Goal: Information Seeking & Learning: Learn about a topic

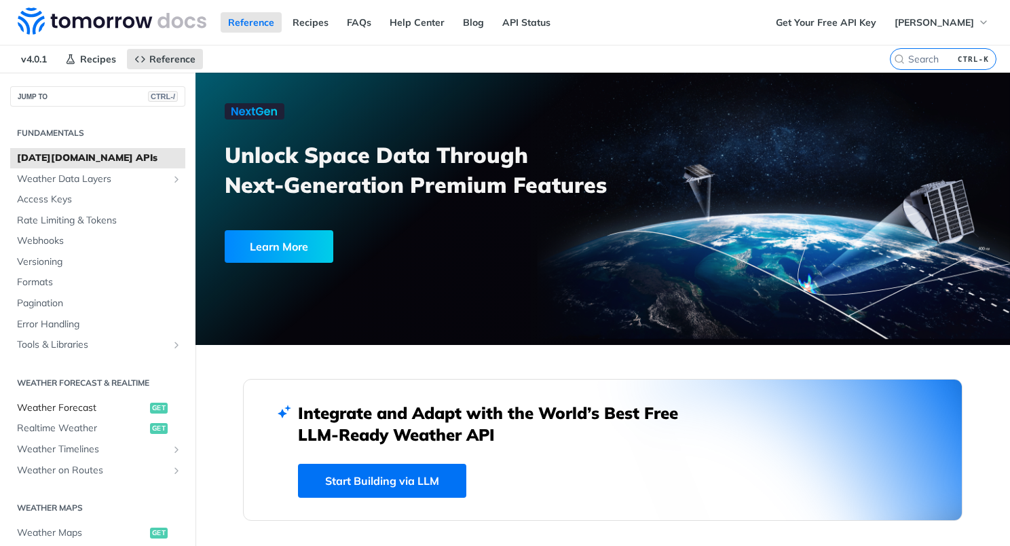
click at [79, 408] on span "Weather Forecast" at bounding box center [82, 408] width 130 height 14
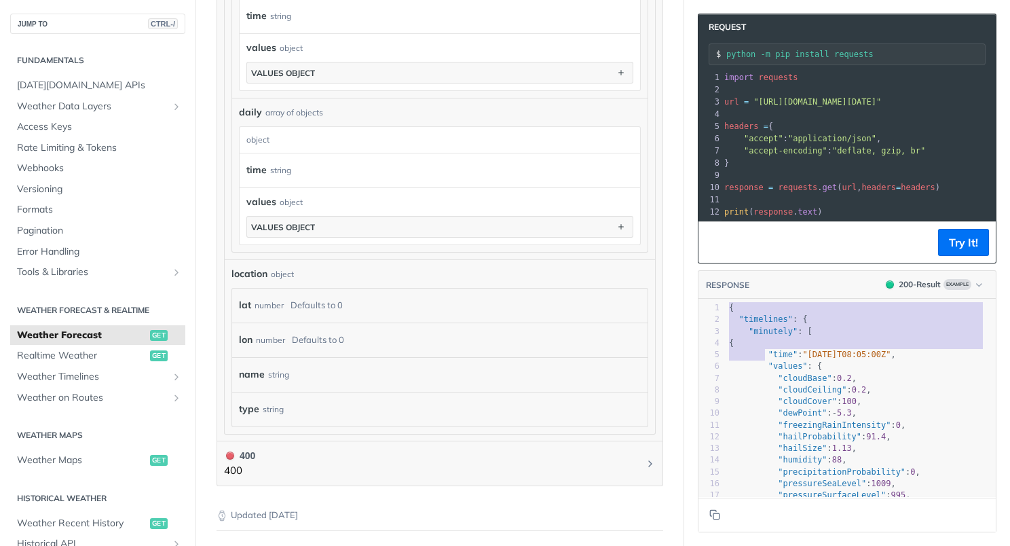
type textarea "{ "timelines": { "minutely": [ { ""
drag, startPoint x: 718, startPoint y: 315, endPoint x: 788, endPoint y: 344, distance: 75.8
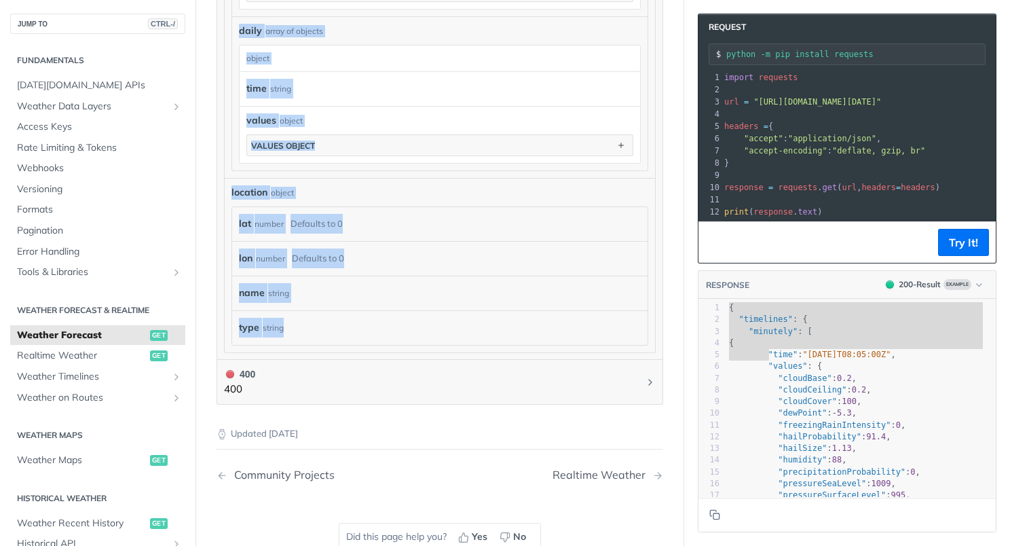
drag, startPoint x: 228, startPoint y: 219, endPoint x: 341, endPoint y: 329, distance: 158.0
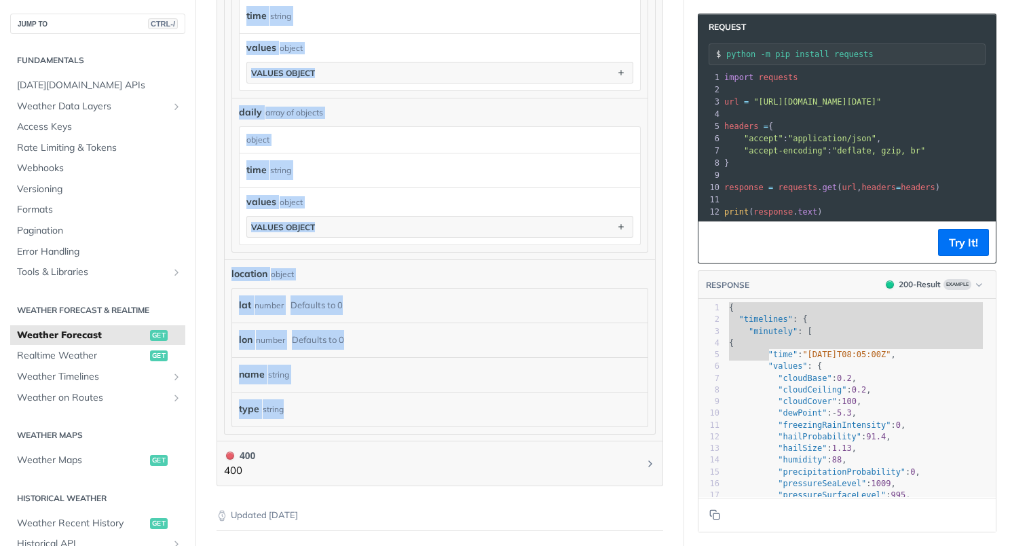
copy form "Response body object timelines object minutely array of objects minutely object…"
click at [421, 369] on div "name string" at bounding box center [440, 374] width 416 height 35
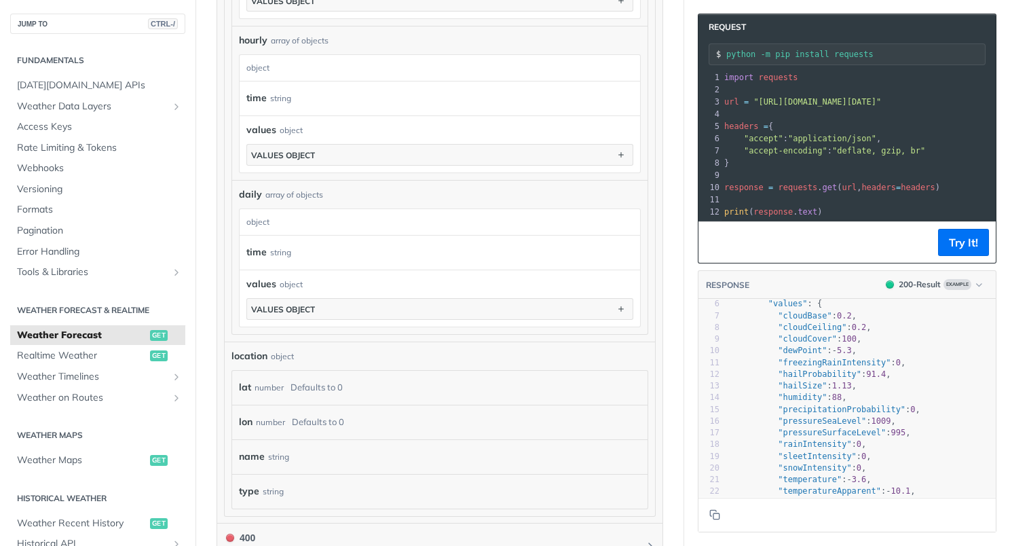
scroll to position [63, 0]
type textarea "humidity"
drag, startPoint x: 770, startPoint y: 405, endPoint x: 782, endPoint y: 407, distance: 12.4
click at [804, 401] on span ""humidity"" at bounding box center [802, 397] width 49 height 10
click at [778, 401] on span ""humidity"" at bounding box center [802, 397] width 49 height 10
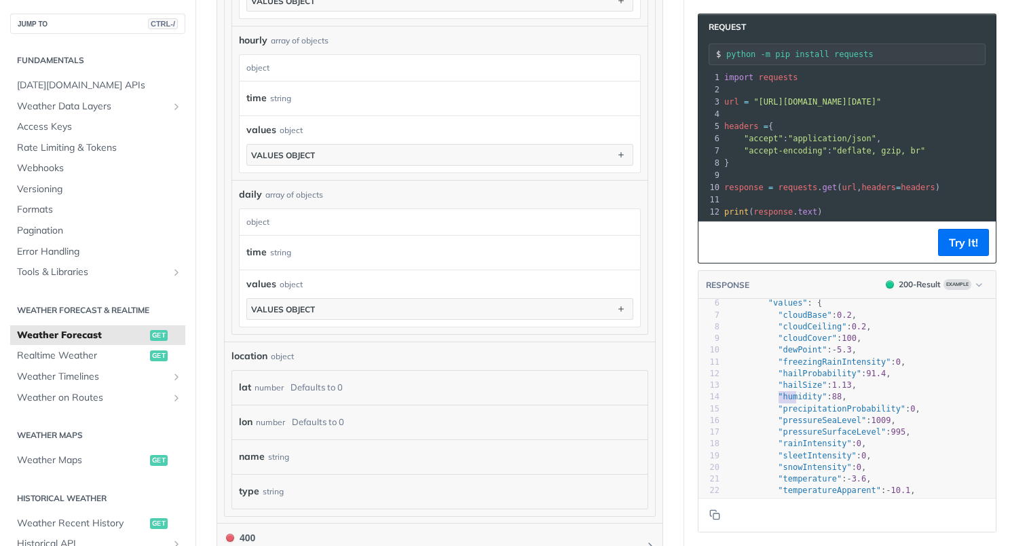
type textarea "humidity"
drag, startPoint x: 768, startPoint y: 404, endPoint x: 801, endPoint y: 402, distance: 32.7
click at [802, 401] on span ""humidity"" at bounding box center [802, 397] width 49 height 10
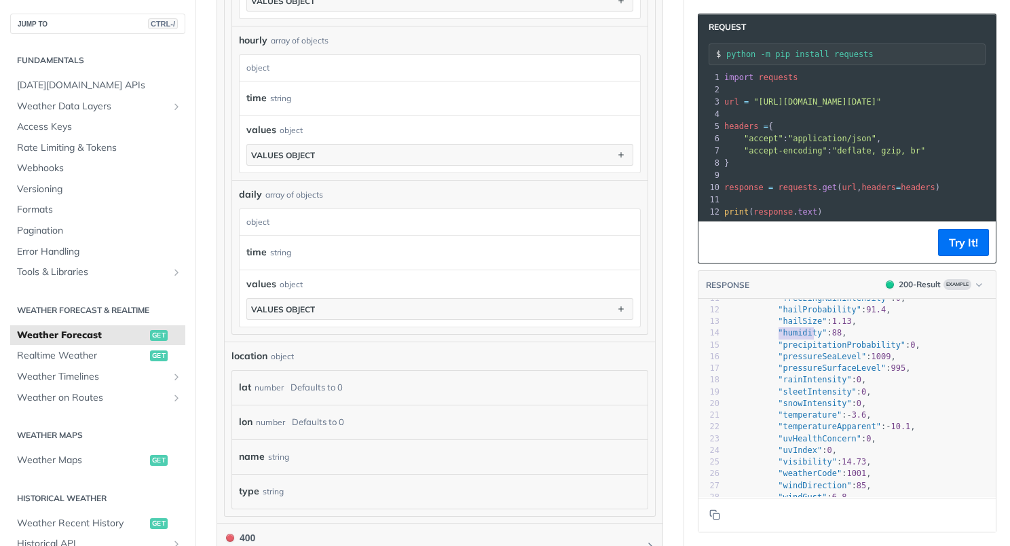
scroll to position [128, 0]
type textarea "pressur"
drag, startPoint x: 766, startPoint y: 363, endPoint x: 801, endPoint y: 363, distance: 35.3
click at [801, 361] on span ""pressureSeaLevel"" at bounding box center [822, 356] width 88 height 10
click at [788, 372] on span ""pressureSurfaceLevel"" at bounding box center [832, 368] width 108 height 10
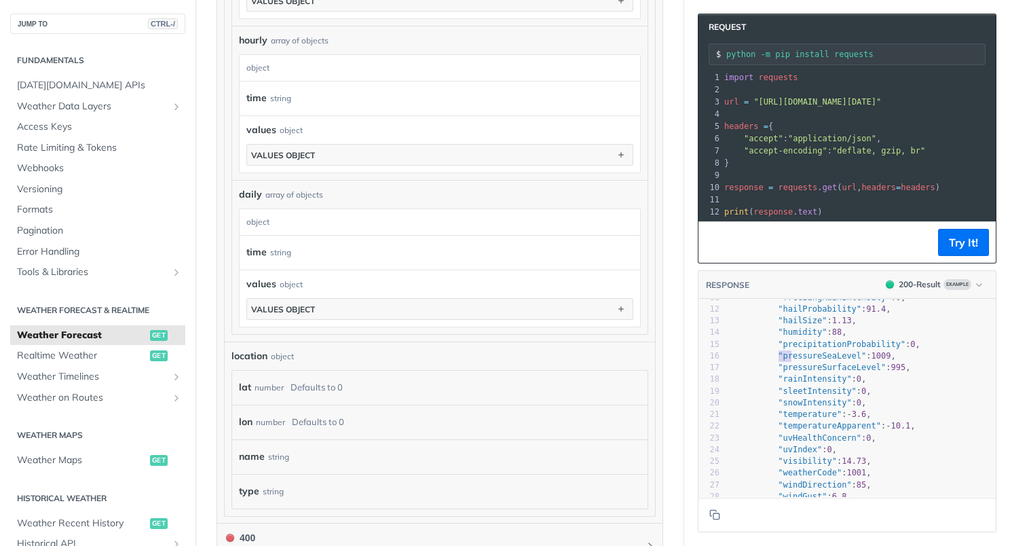
type textarea "pressu"
drag, startPoint x: 768, startPoint y: 367, endPoint x: 793, endPoint y: 369, distance: 25.3
click at [795, 361] on span ""pressureSeaLevel"" at bounding box center [822, 356] width 88 height 10
type textarea "pressureSurfaceLevel"
drag, startPoint x: 770, startPoint y: 377, endPoint x: 856, endPoint y: 375, distance: 85.6
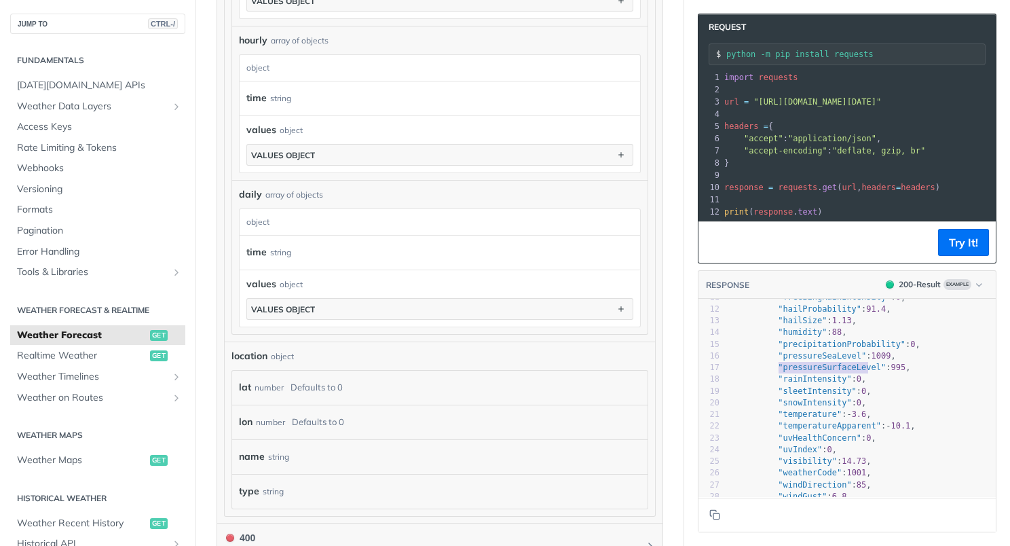
click at [856, 372] on span ""pressureSurfaceLevel"" at bounding box center [832, 368] width 108 height 10
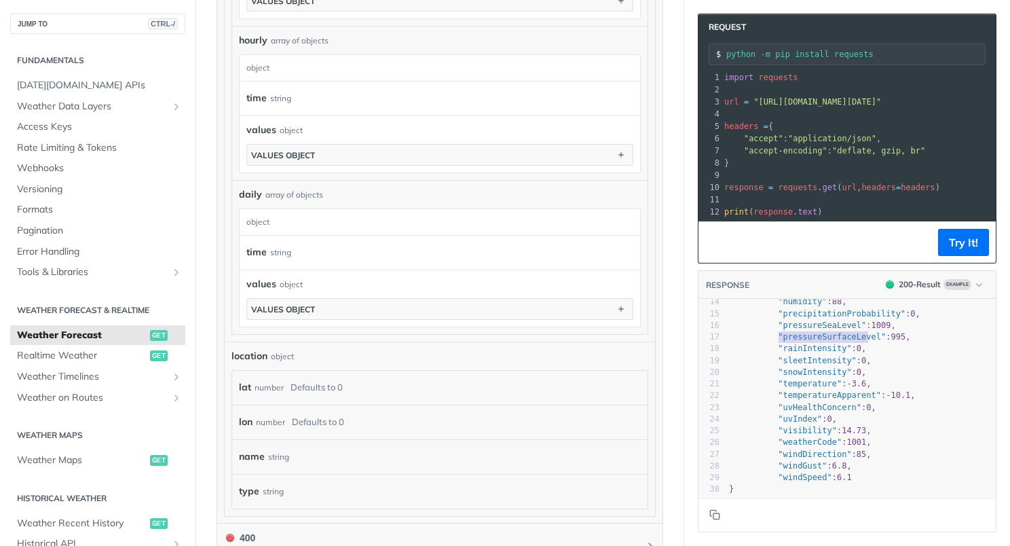
scroll to position [159, 0]
type textarea "temperature"
drag, startPoint x: 769, startPoint y: 392, endPoint x: 818, endPoint y: 392, distance: 49.6
click at [818, 388] on span ""temperature"" at bounding box center [810, 383] width 64 height 10
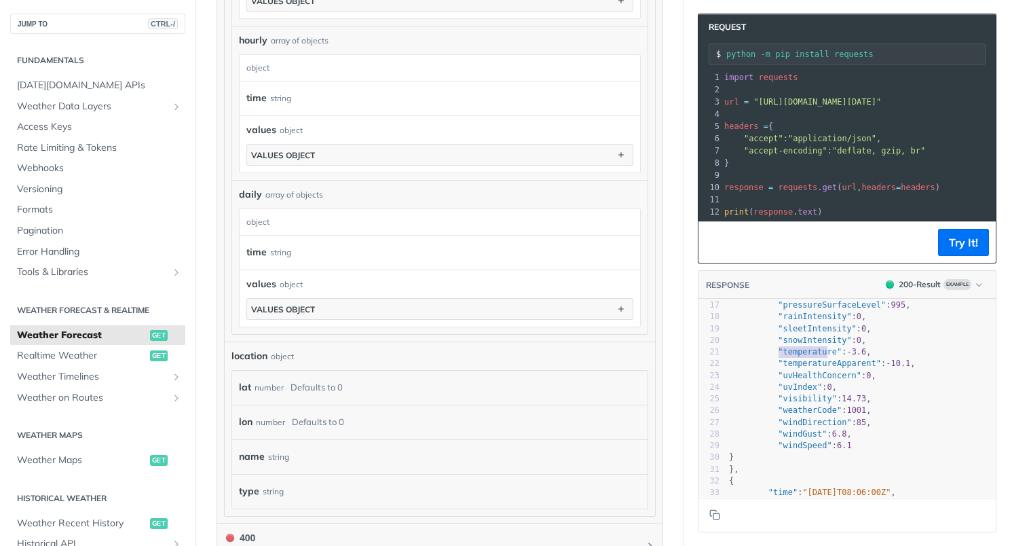
scroll to position [191, 0]
type textarea "windDirection"
drag, startPoint x: 769, startPoint y: 430, endPoint x: 826, endPoint y: 433, distance: 57.1
click at [826, 426] on span ""windDirection"" at bounding box center [814, 422] width 73 height 10
type textarea "windGust"
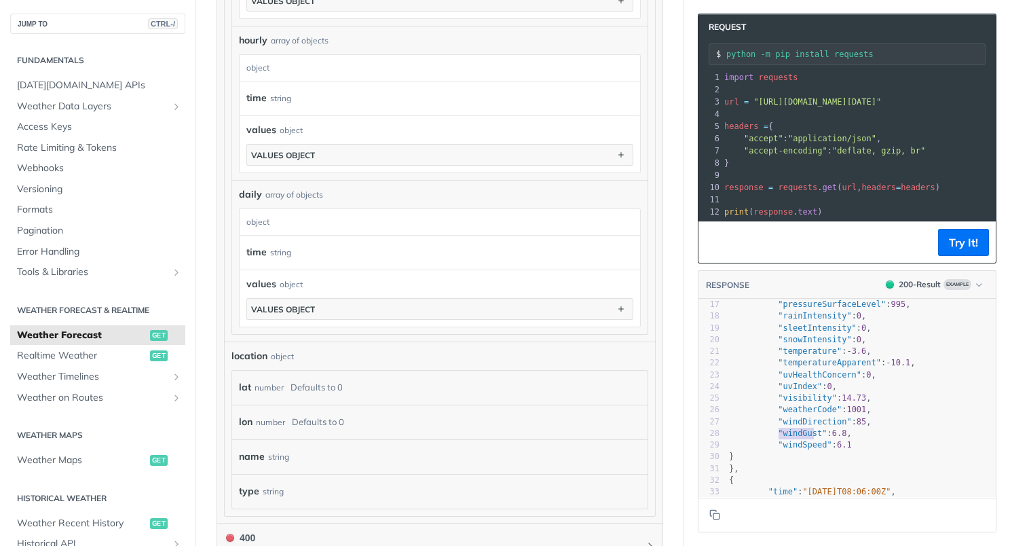
drag, startPoint x: 770, startPoint y: 443, endPoint x: 802, endPoint y: 443, distance: 31.9
click at [802, 438] on span ""windGust"" at bounding box center [802, 433] width 49 height 10
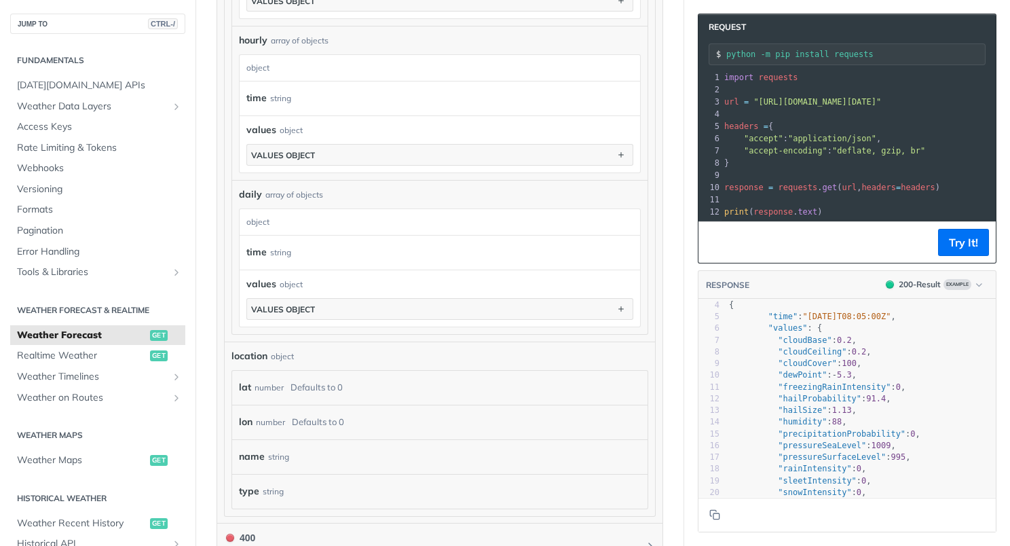
scroll to position [33, 0]
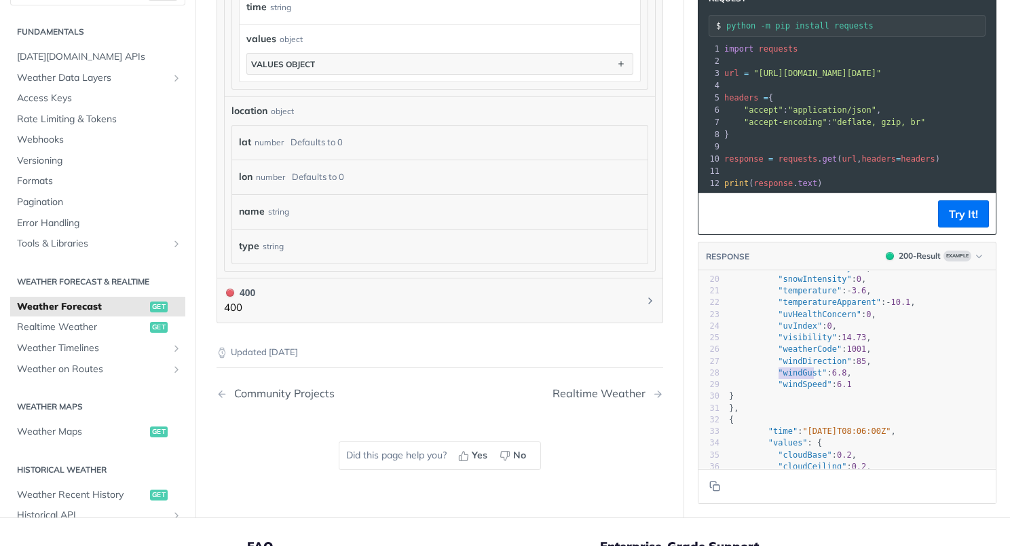
click at [902, 355] on pre ""weatherCode" : 1001 ," at bounding box center [862, 350] width 270 height 12
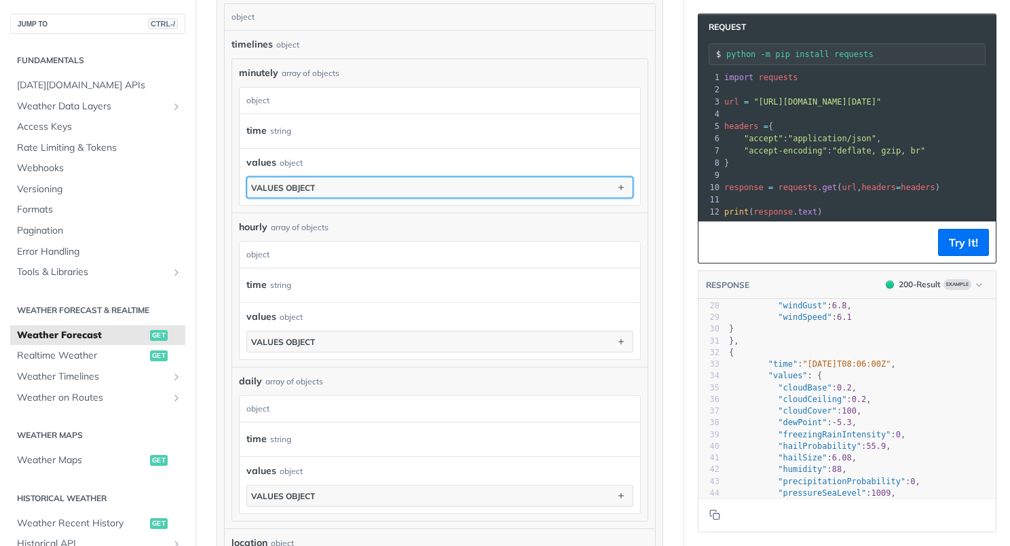
click at [348, 194] on button "values object" at bounding box center [440, 187] width 386 height 20
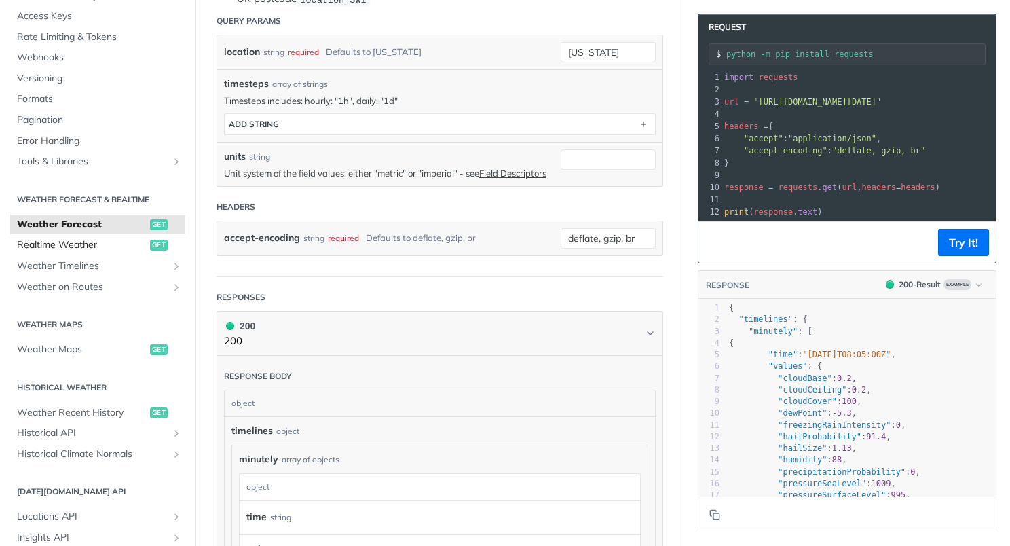
click at [79, 245] on span "Realtime Weather" at bounding box center [82, 245] width 130 height 14
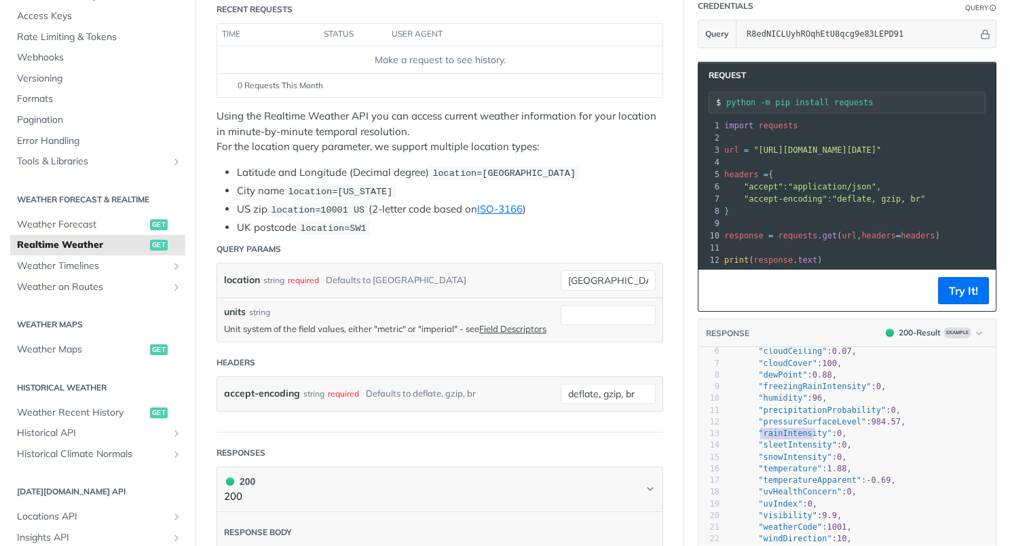
type textarea "rainIntensity"
drag, startPoint x: 751, startPoint y: 440, endPoint x: 808, endPoint y: 440, distance: 57.0
click at [808, 438] on span ""rainIntensity"" at bounding box center [794, 433] width 73 height 10
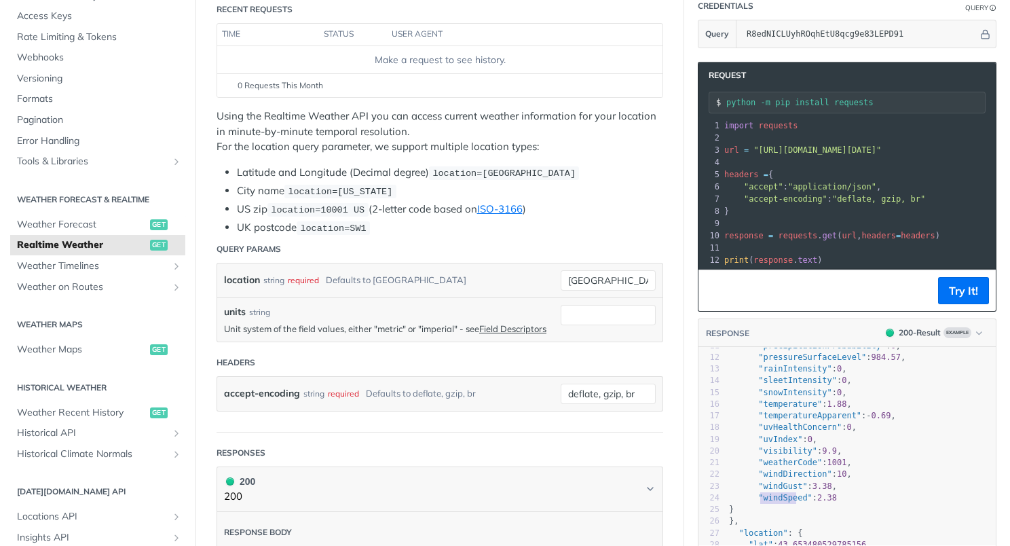
type textarea "windSpeed"
drag, startPoint x: 749, startPoint y: 505, endPoint x: 792, endPoint y: 500, distance: 43.0
click at [792, 500] on span ""windSpeed"" at bounding box center [785, 498] width 54 height 10
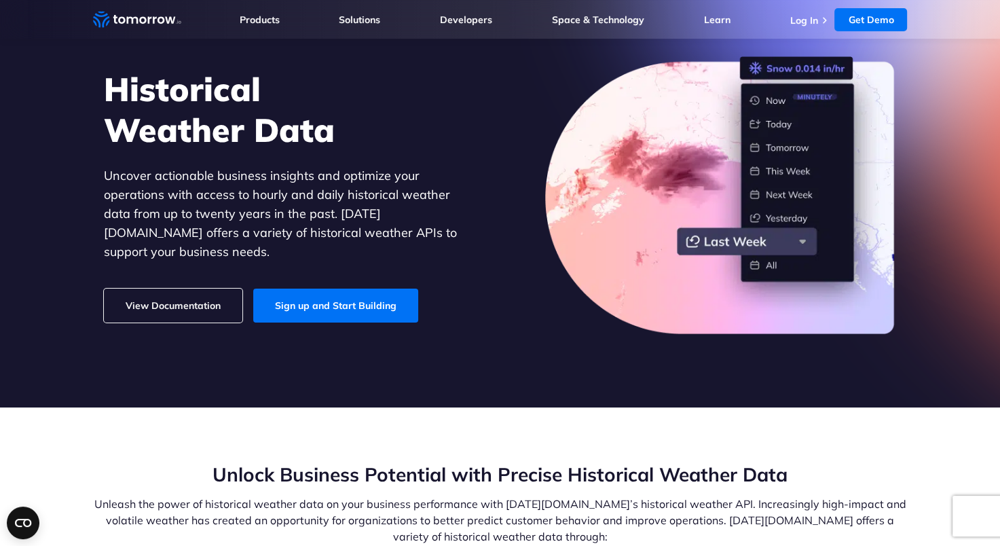
scroll to position [81, 0]
